Goal: Use online tool/utility: Utilize a website feature to perform a specific function

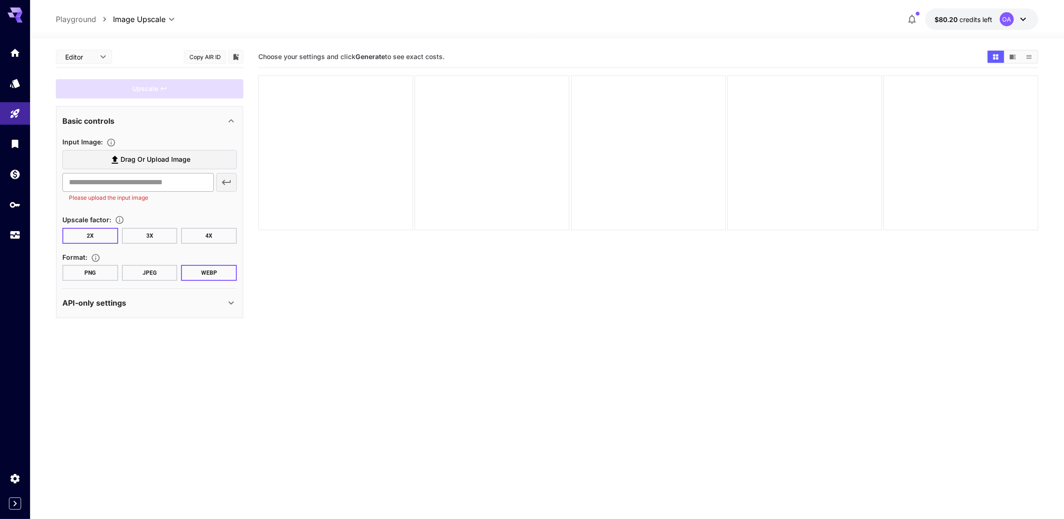
click at [182, 190] on input "text" at bounding box center [138, 182] width 152 height 19
paste input "**********"
type input "**********"
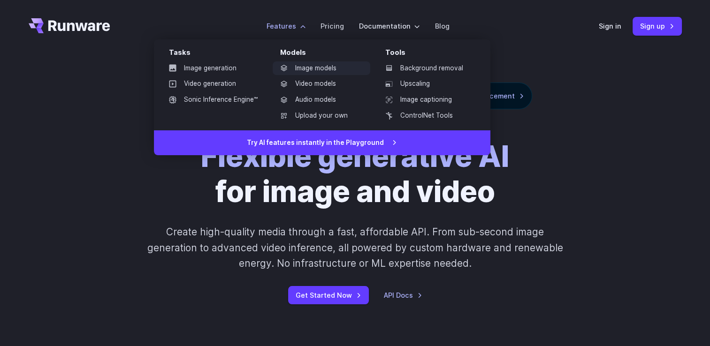
click at [321, 68] on link "Image models" at bounding box center [322, 68] width 98 height 14
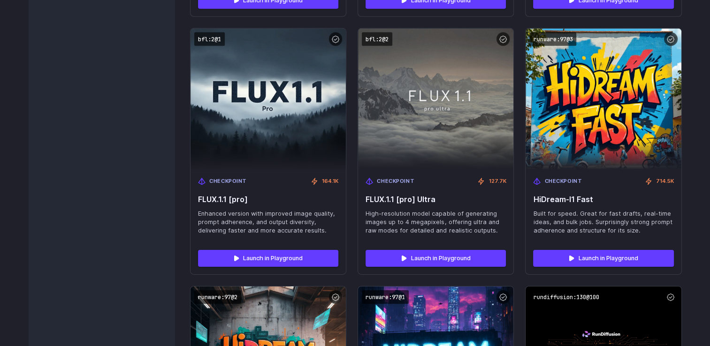
scroll to position [2897, 0]
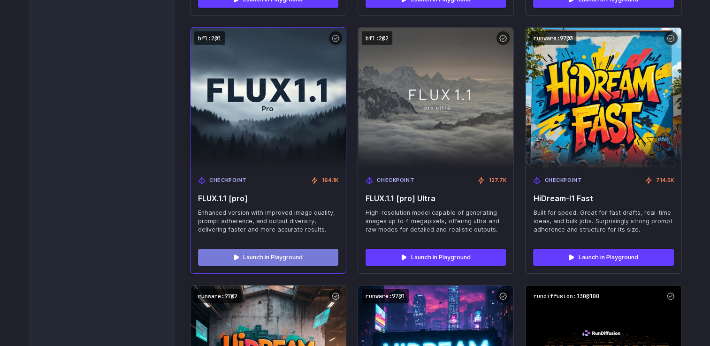
click at [281, 261] on link "Launch in Playground" at bounding box center [268, 257] width 140 height 17
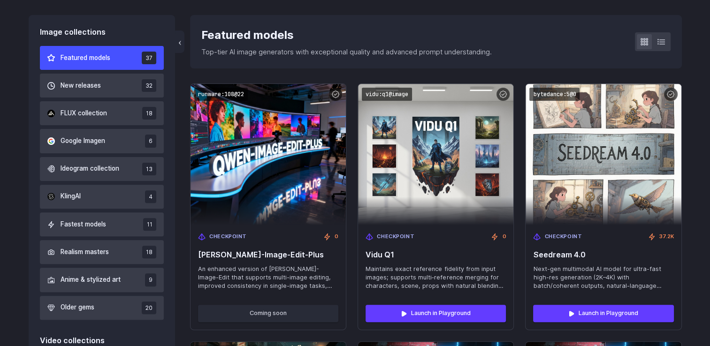
scroll to position [176, 0]
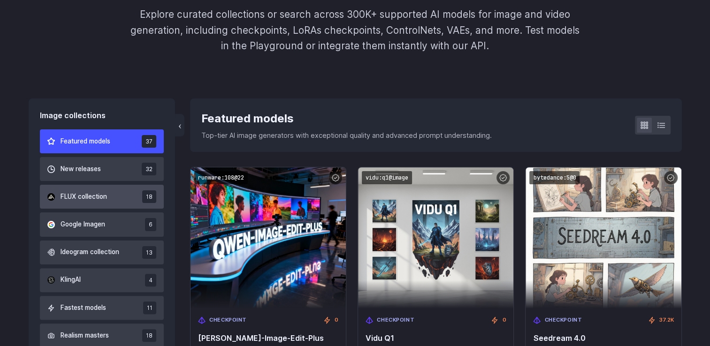
click at [91, 208] on button "FLUX collection 18" at bounding box center [102, 197] width 124 height 24
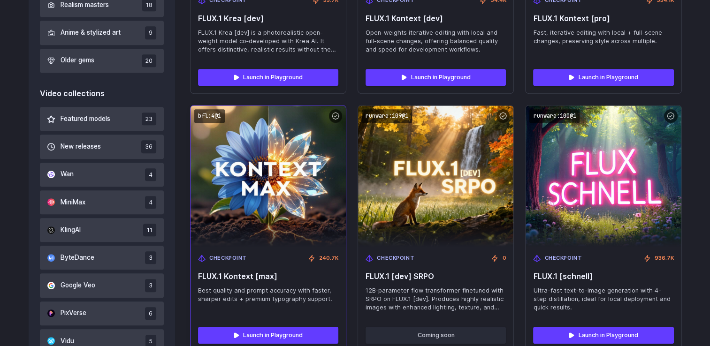
scroll to position [637, 0]
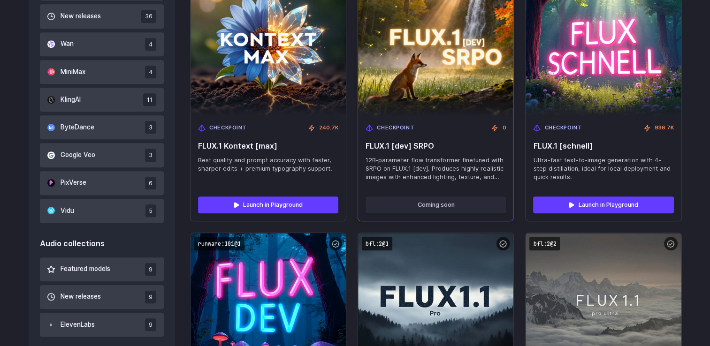
click at [441, 151] on div "Checkpoint 0 FLUX.1 [dev] SRPO 12B‑parameter flow transformer finetuned with SR…" at bounding box center [435, 152] width 155 height 73
click at [388, 140] on div "Checkpoint 0 FLUX.1 [dev] SRPO 12B‑parameter flow transformer finetuned with SR…" at bounding box center [435, 152] width 155 height 73
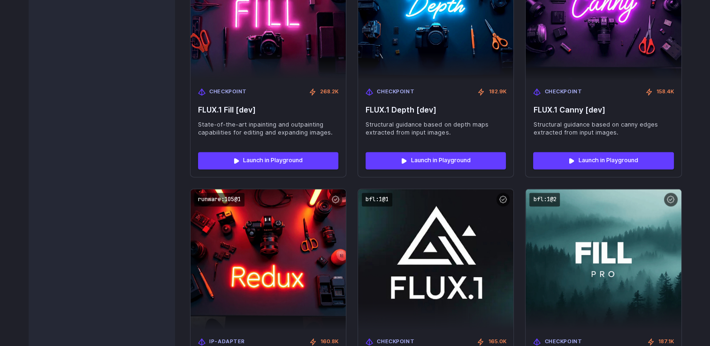
scroll to position [1106, 0]
